Goal: Use online tool/utility: Utilize a website feature to perform a specific function

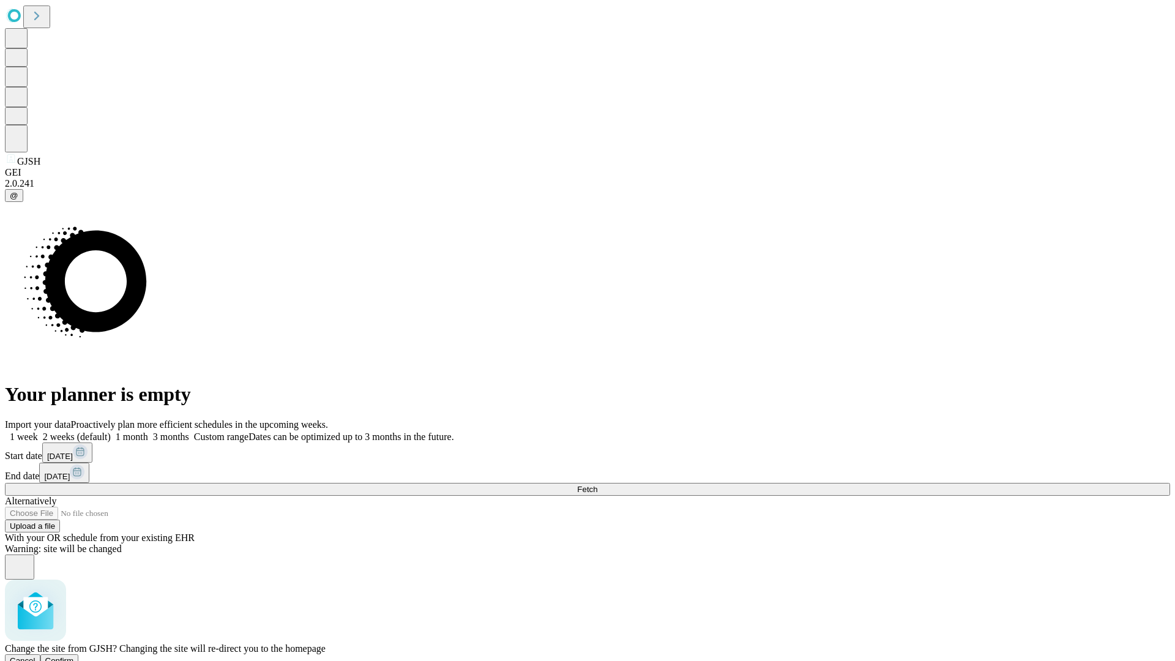
click at [74, 656] on span "Confirm" at bounding box center [59, 660] width 29 height 9
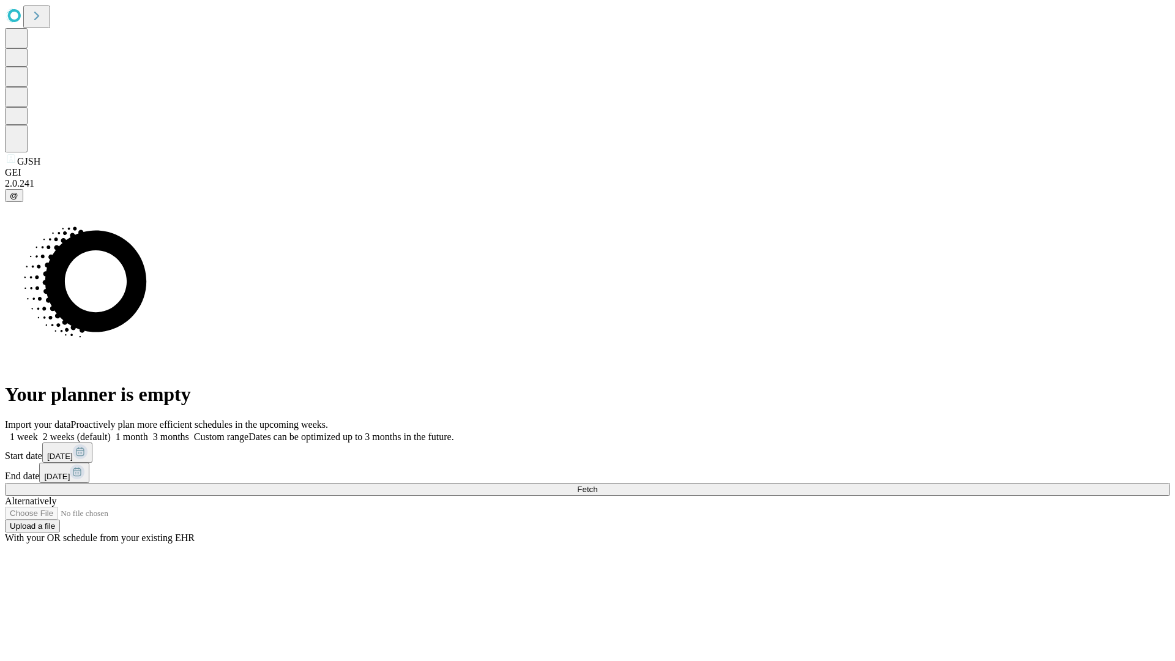
click at [148, 431] on label "1 month" at bounding box center [129, 436] width 37 height 10
click at [597, 485] on span "Fetch" at bounding box center [587, 489] width 20 height 9
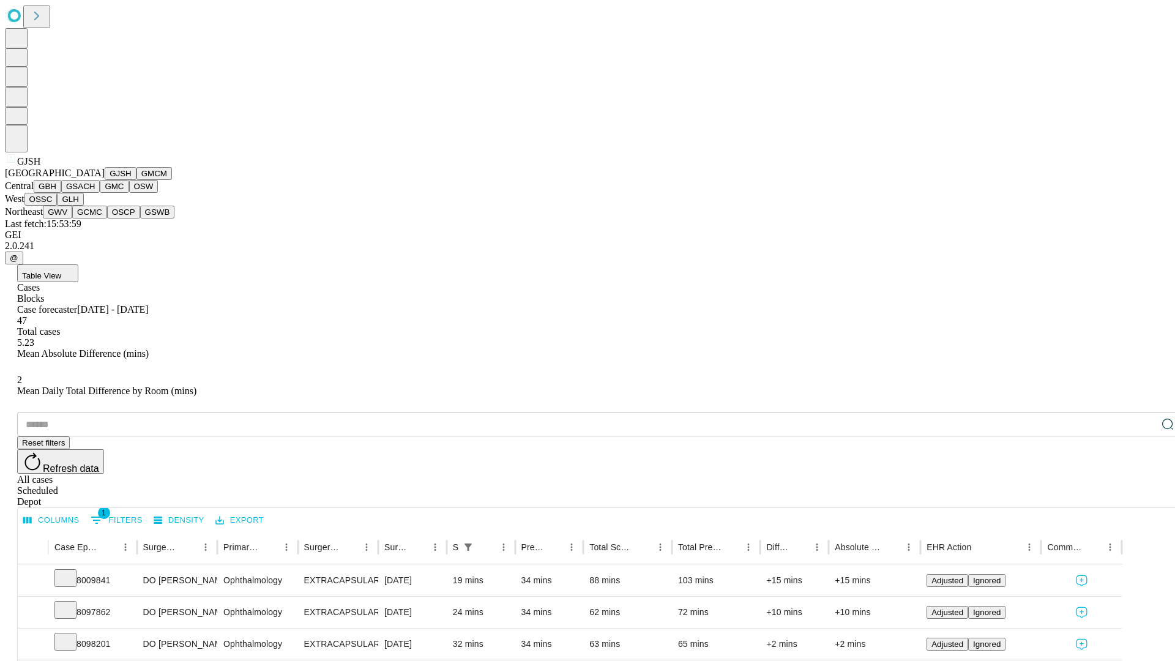
click at [136, 180] on button "GMCM" at bounding box center [153, 173] width 35 height 13
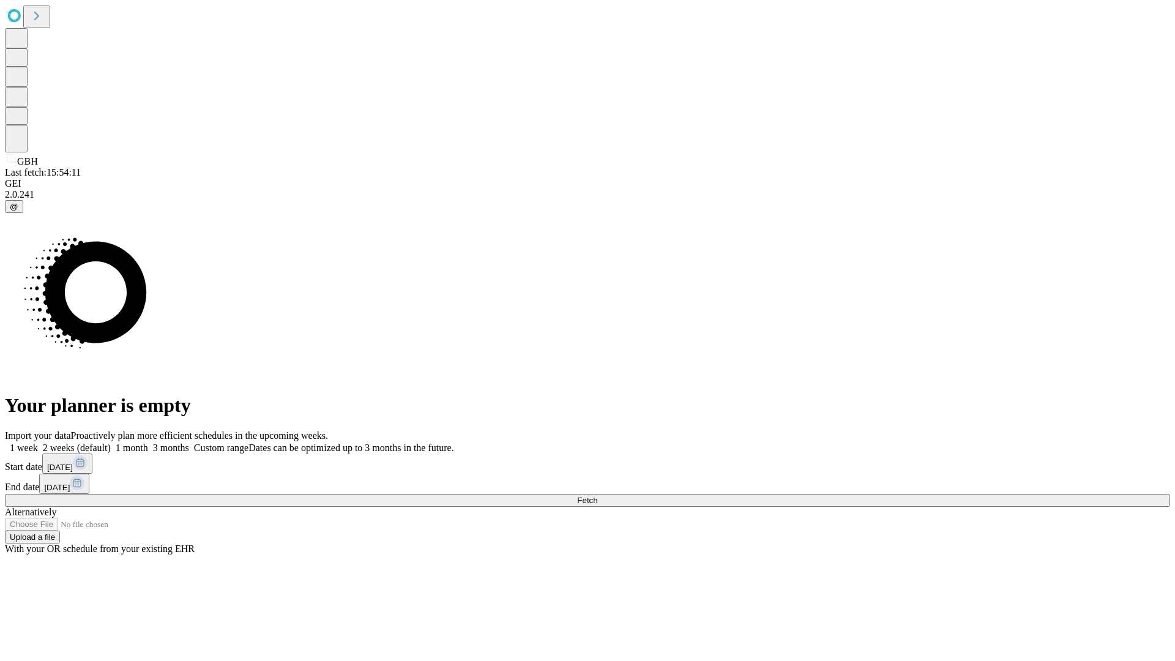
click at [148, 442] on label "1 month" at bounding box center [129, 447] width 37 height 10
click at [597, 496] on span "Fetch" at bounding box center [587, 500] width 20 height 9
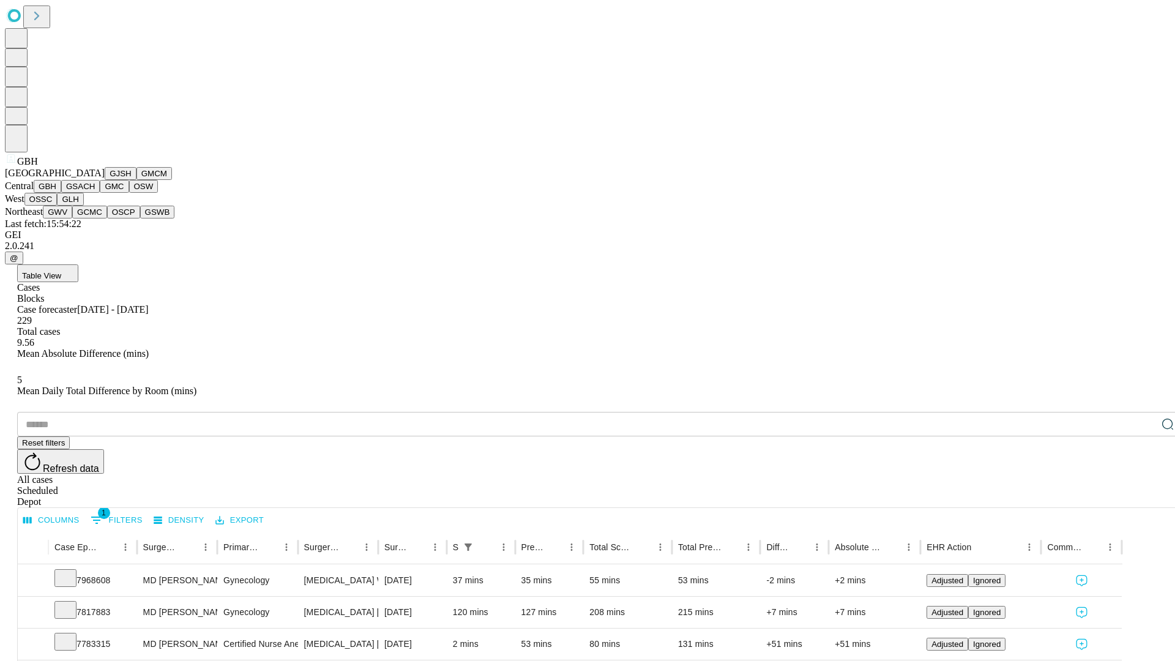
click at [95, 193] on button "GSACH" at bounding box center [80, 186] width 39 height 13
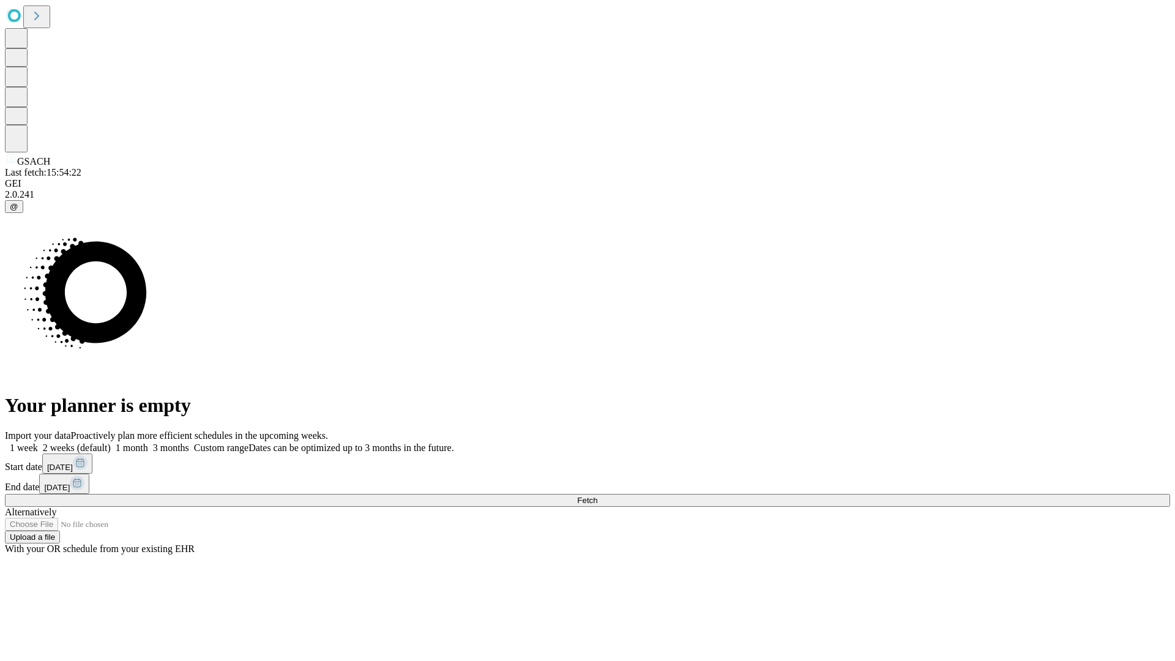
click at [597, 496] on span "Fetch" at bounding box center [587, 500] width 20 height 9
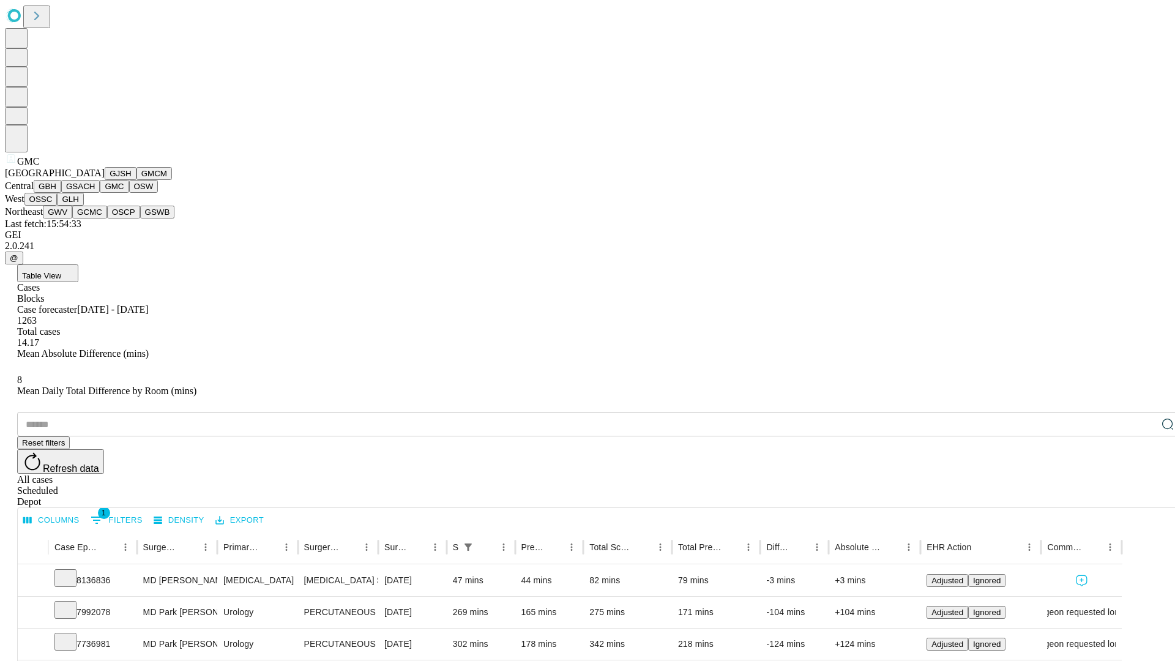
click at [129, 193] on button "OSW" at bounding box center [143, 186] width 29 height 13
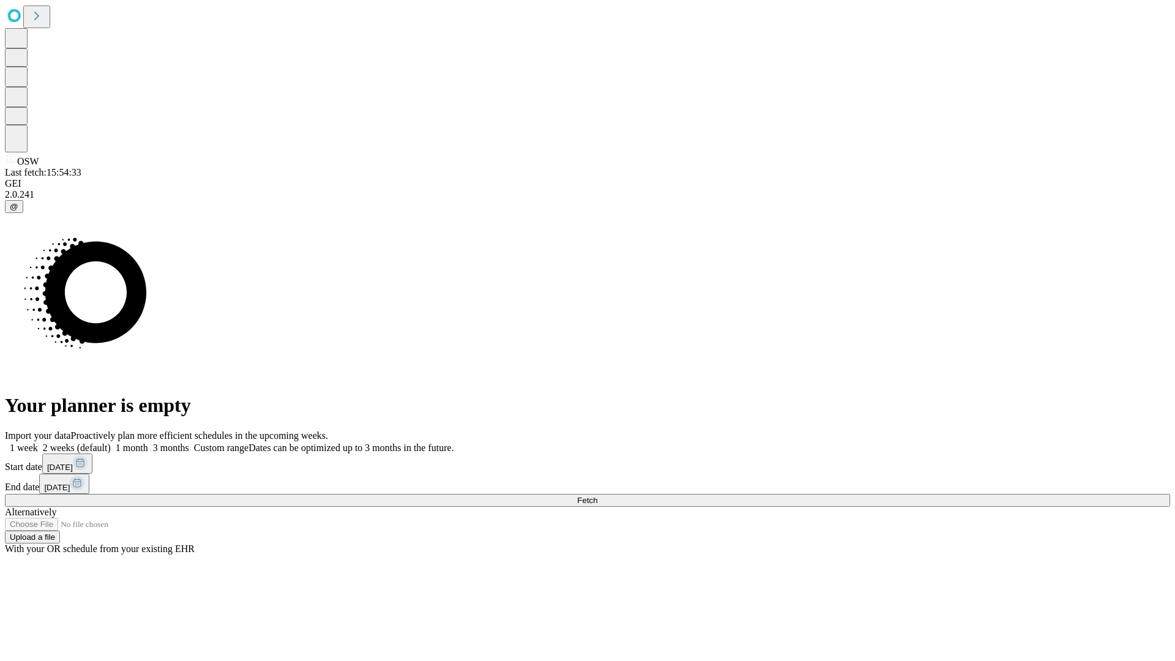
click at [148, 442] on label "1 month" at bounding box center [129, 447] width 37 height 10
click at [597, 496] on span "Fetch" at bounding box center [587, 500] width 20 height 9
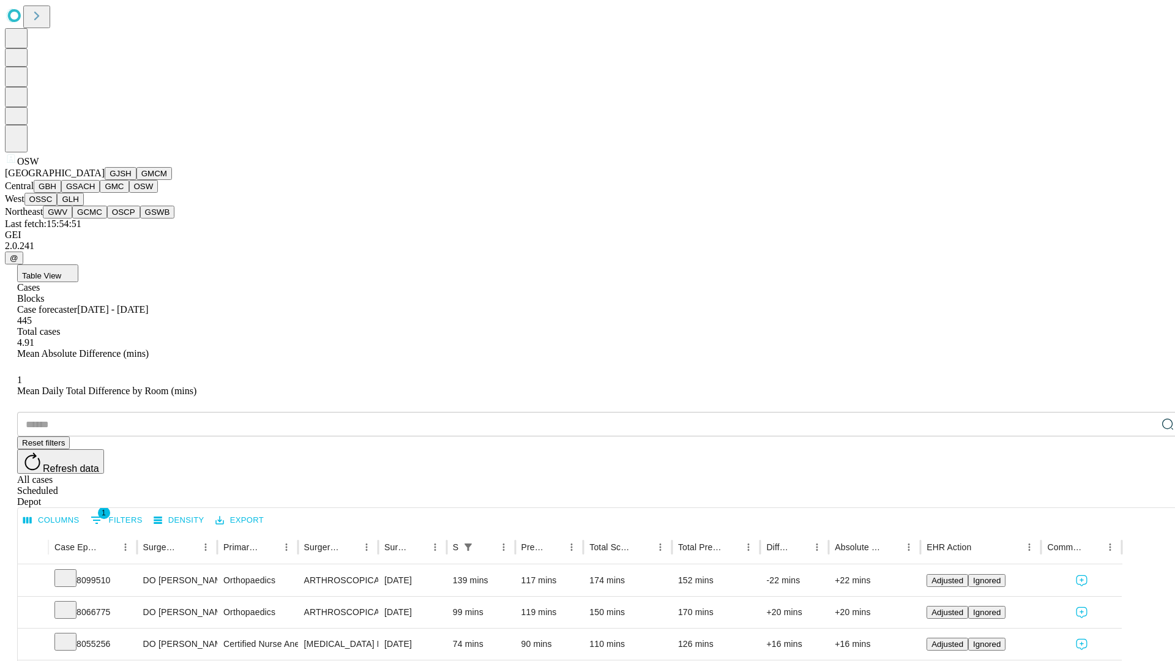
click at [58, 206] on button "OSSC" at bounding box center [40, 199] width 33 height 13
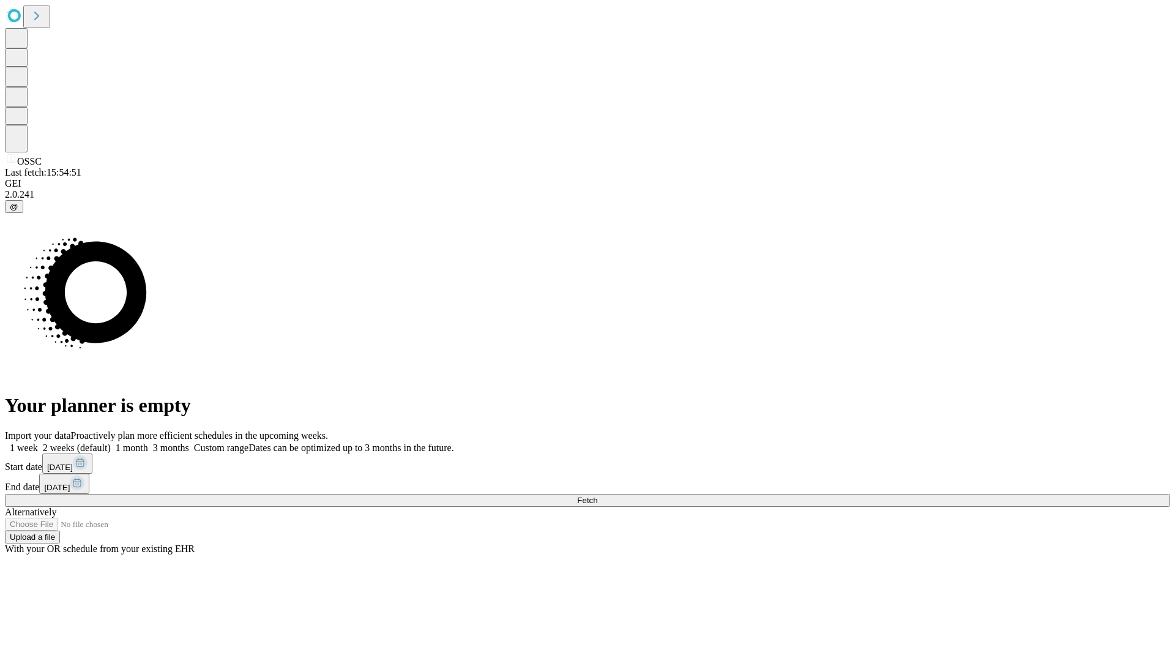
click at [148, 442] on label "1 month" at bounding box center [129, 447] width 37 height 10
click at [597, 496] on span "Fetch" at bounding box center [587, 500] width 20 height 9
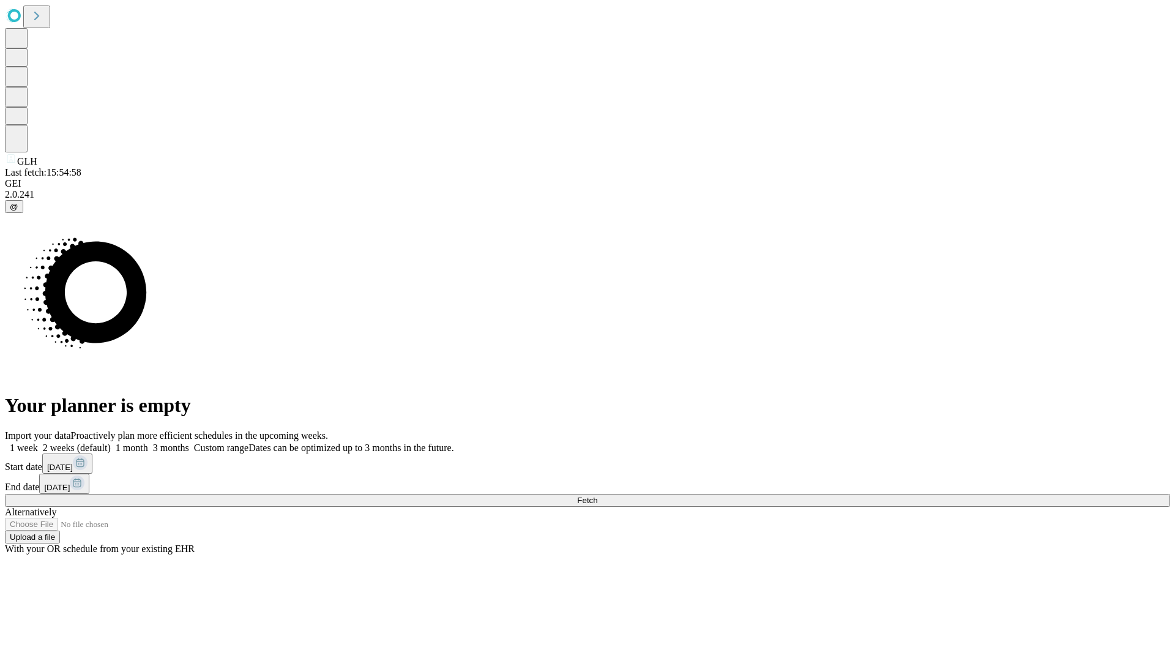
click at [148, 442] on label "1 month" at bounding box center [129, 447] width 37 height 10
click at [597, 496] on span "Fetch" at bounding box center [587, 500] width 20 height 9
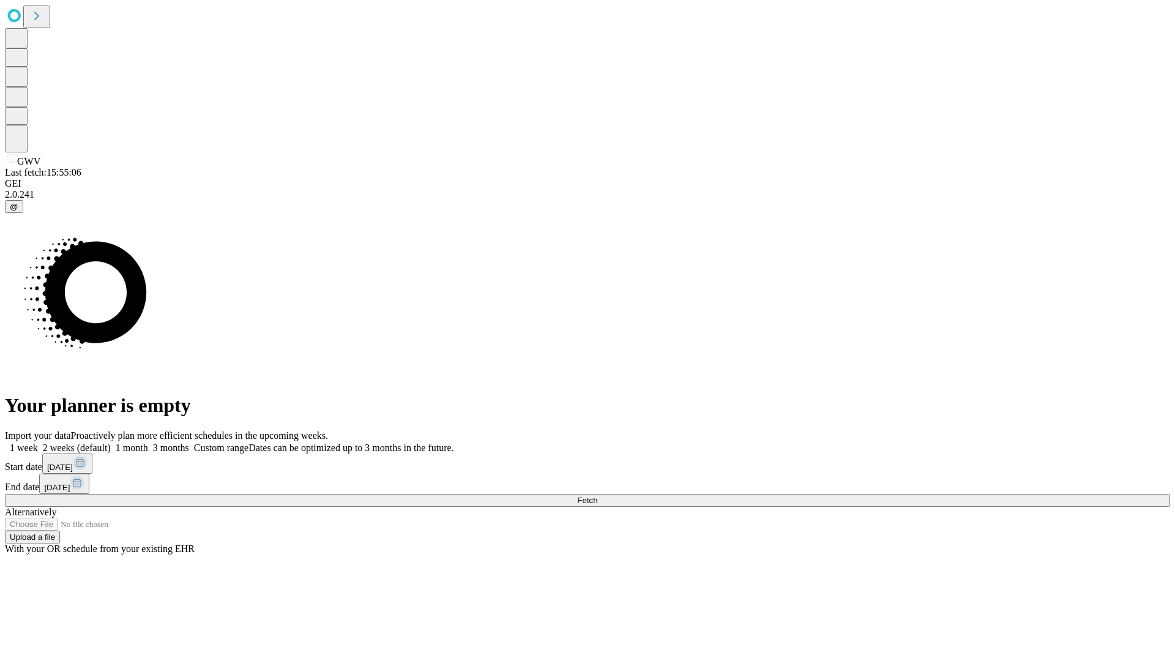
click at [148, 442] on label "1 month" at bounding box center [129, 447] width 37 height 10
click at [597, 496] on span "Fetch" at bounding box center [587, 500] width 20 height 9
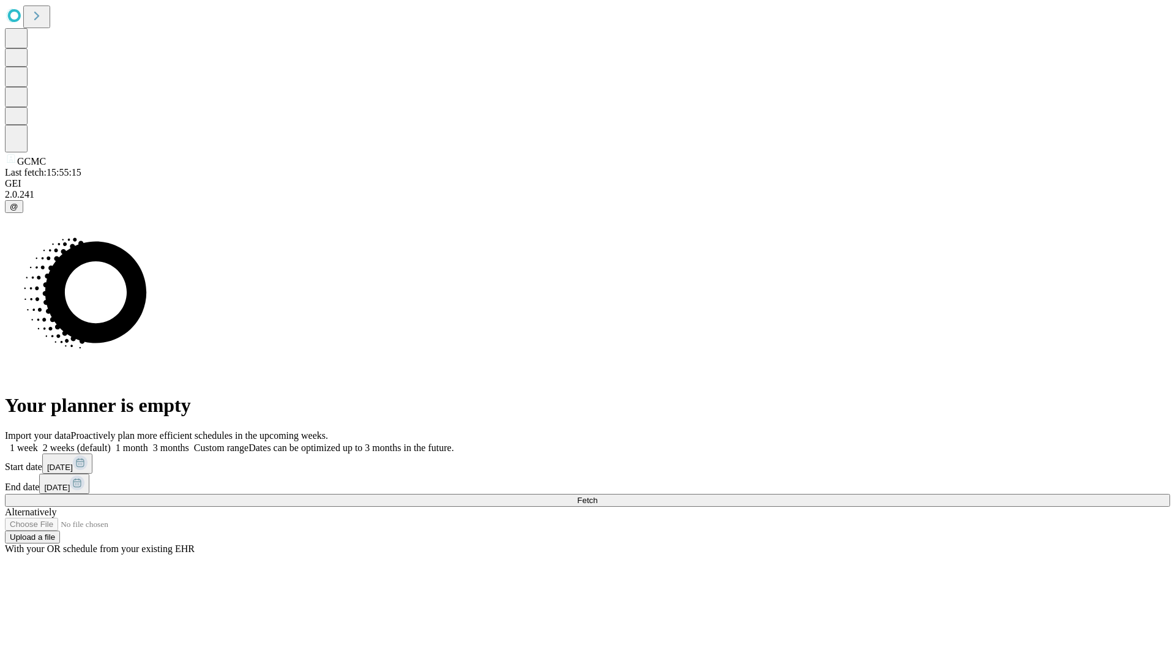
click at [148, 442] on label "1 month" at bounding box center [129, 447] width 37 height 10
click at [597, 496] on span "Fetch" at bounding box center [587, 500] width 20 height 9
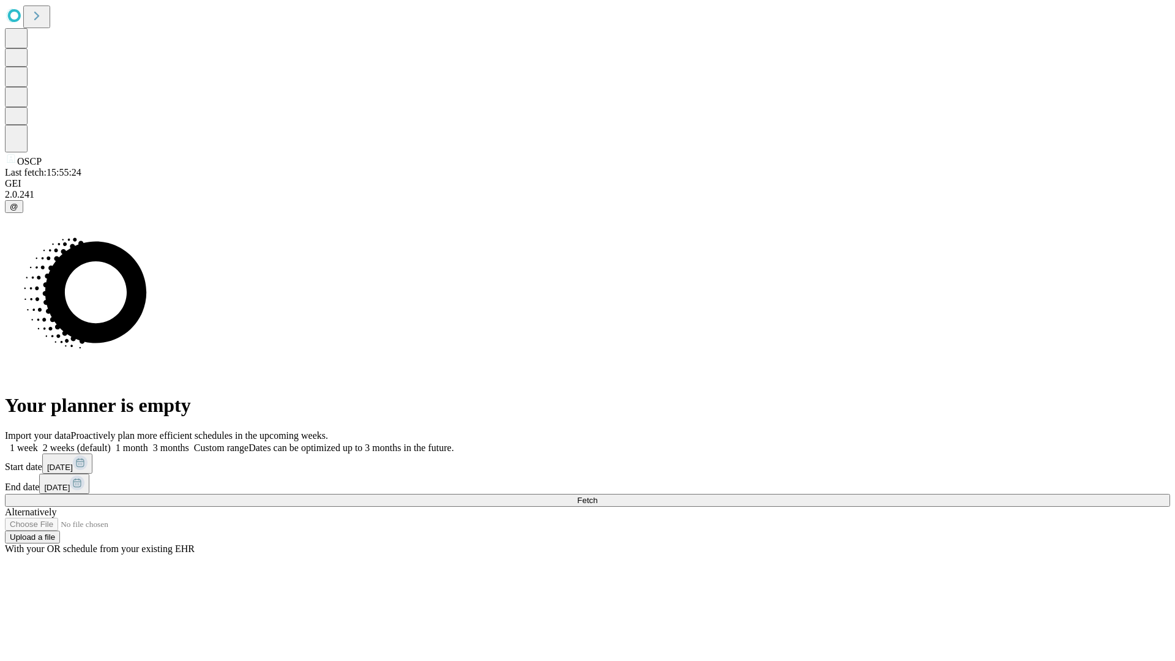
click at [148, 442] on label "1 month" at bounding box center [129, 447] width 37 height 10
click at [597, 496] on span "Fetch" at bounding box center [587, 500] width 20 height 9
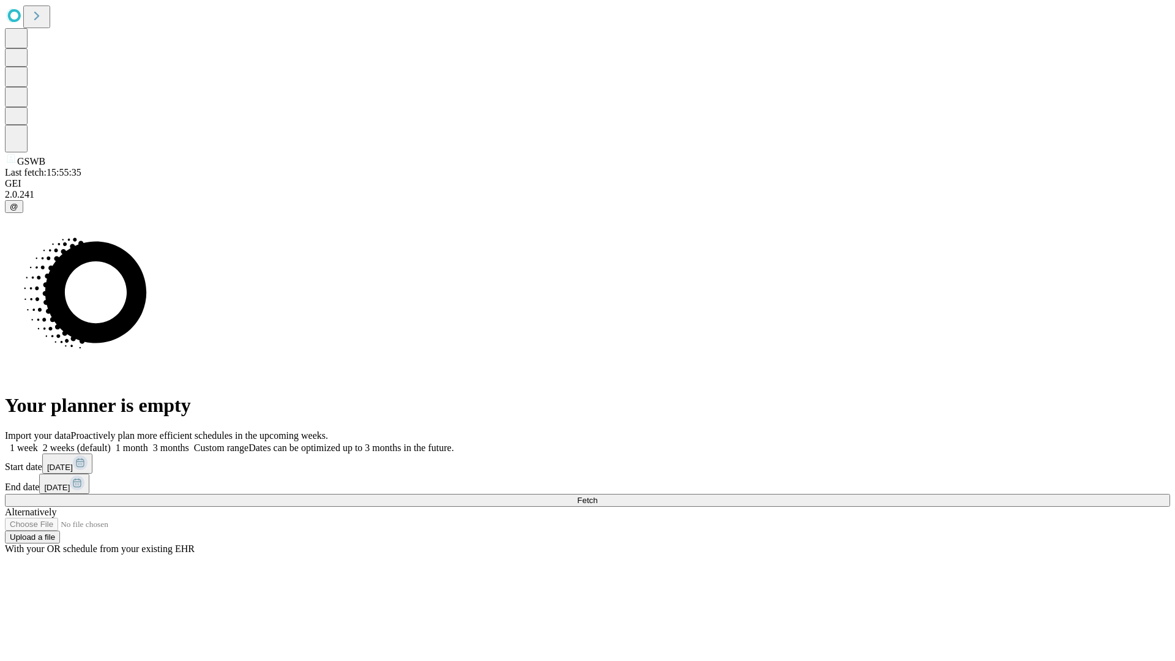
click at [148, 442] on label "1 month" at bounding box center [129, 447] width 37 height 10
click at [597, 496] on span "Fetch" at bounding box center [587, 500] width 20 height 9
